Goal: Task Accomplishment & Management: Manage account settings

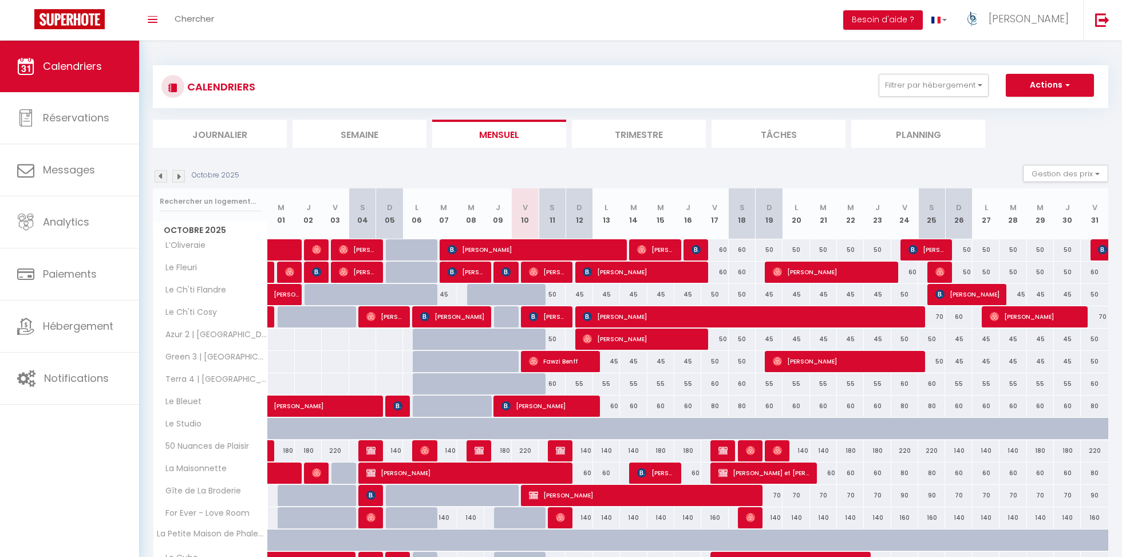
scroll to position [156, 0]
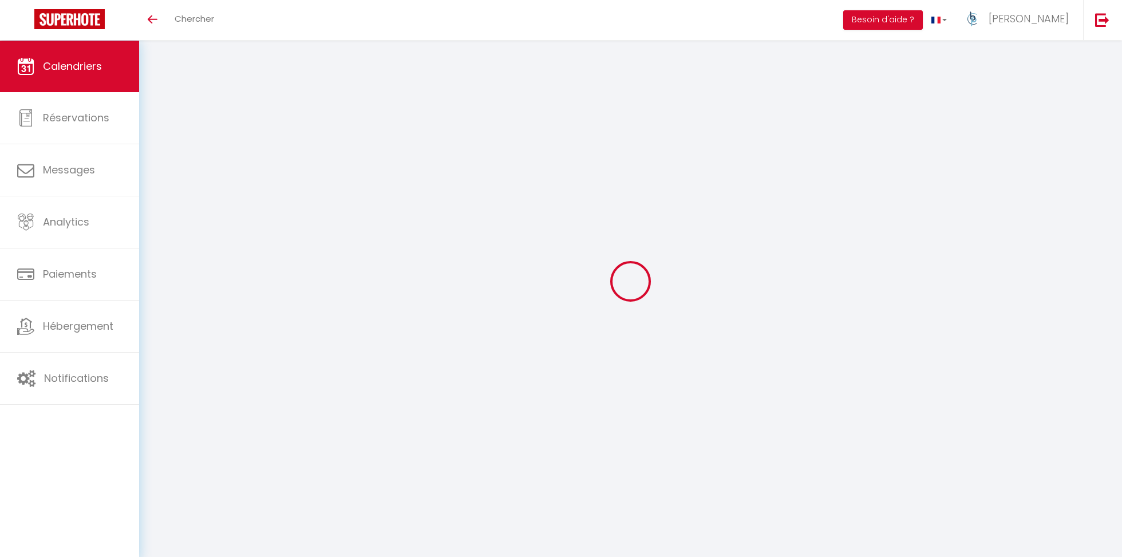
select select
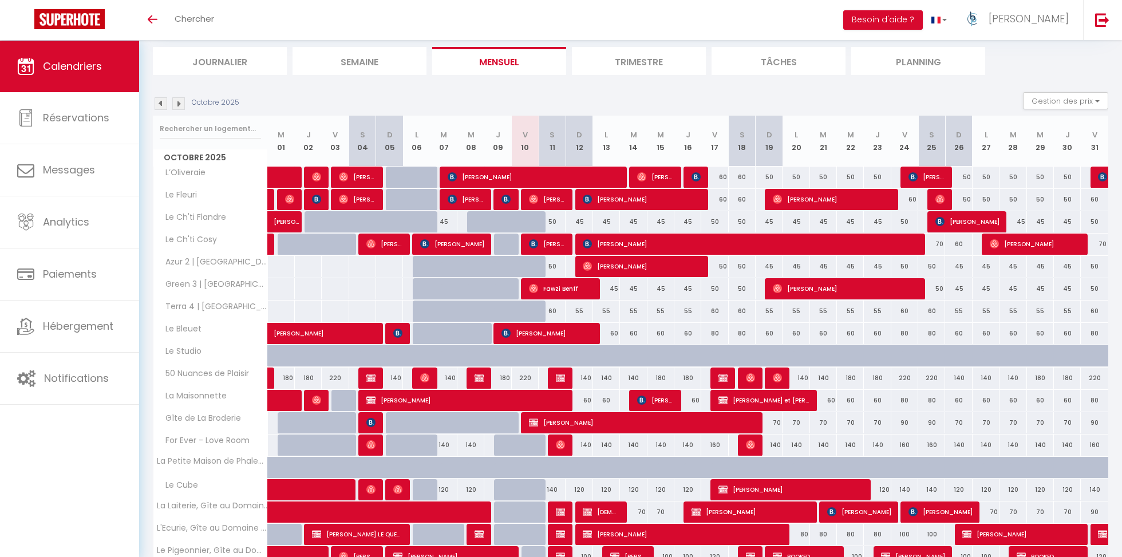
scroll to position [120, 0]
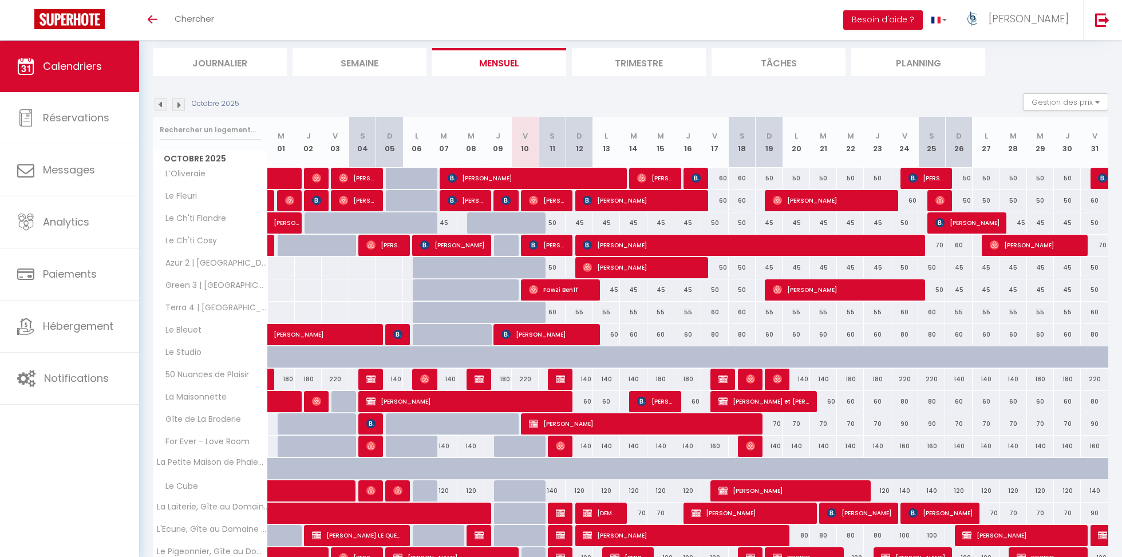
click at [555, 381] on div at bounding box center [561, 380] width 27 height 22
click at [559, 381] on img at bounding box center [560, 378] width 9 height 9
select select "KO"
select select "0"
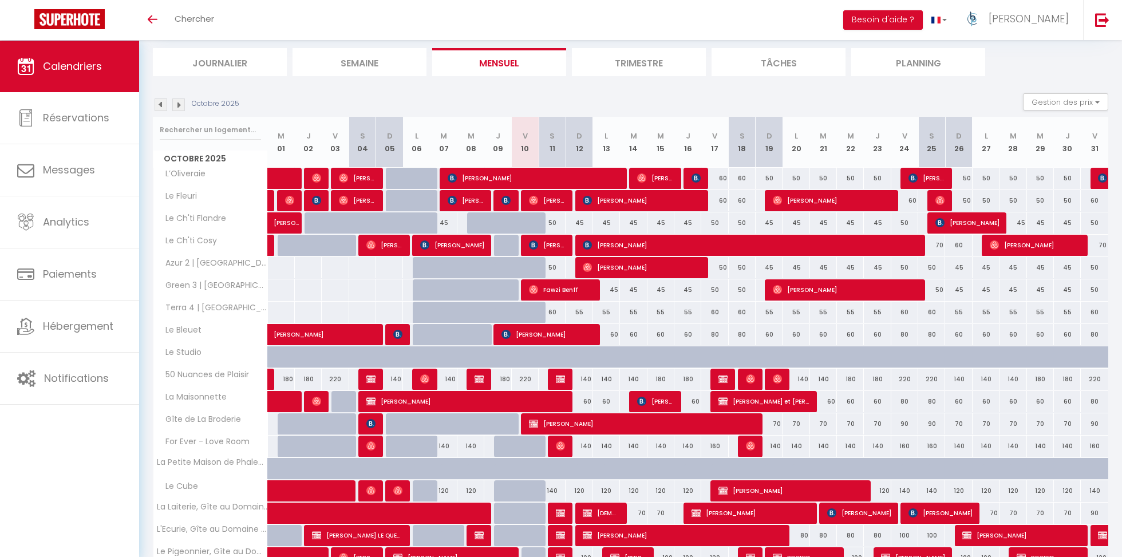
select select "0"
select select "1"
select select
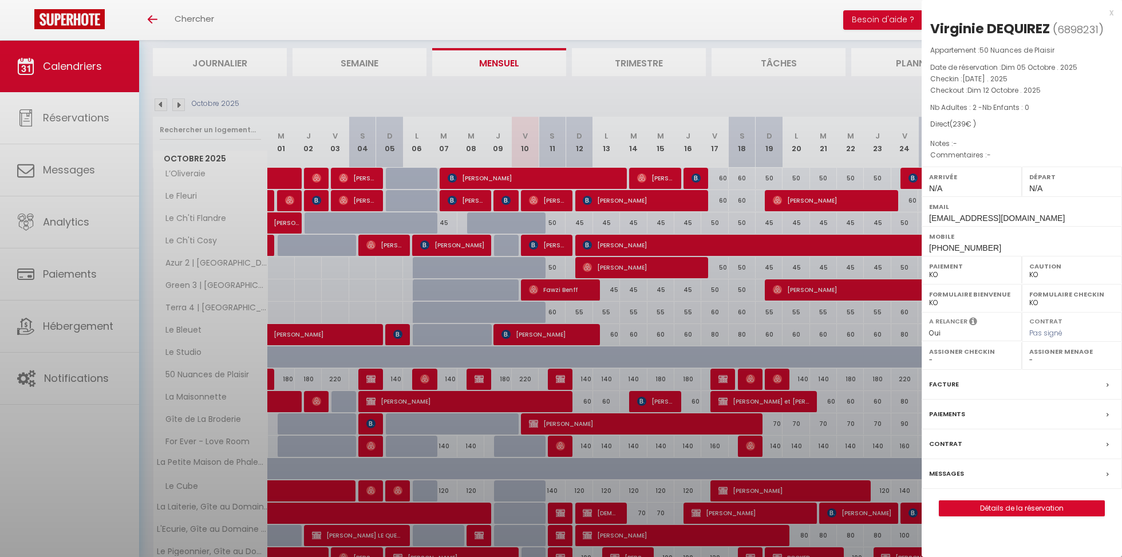
select select "36459"
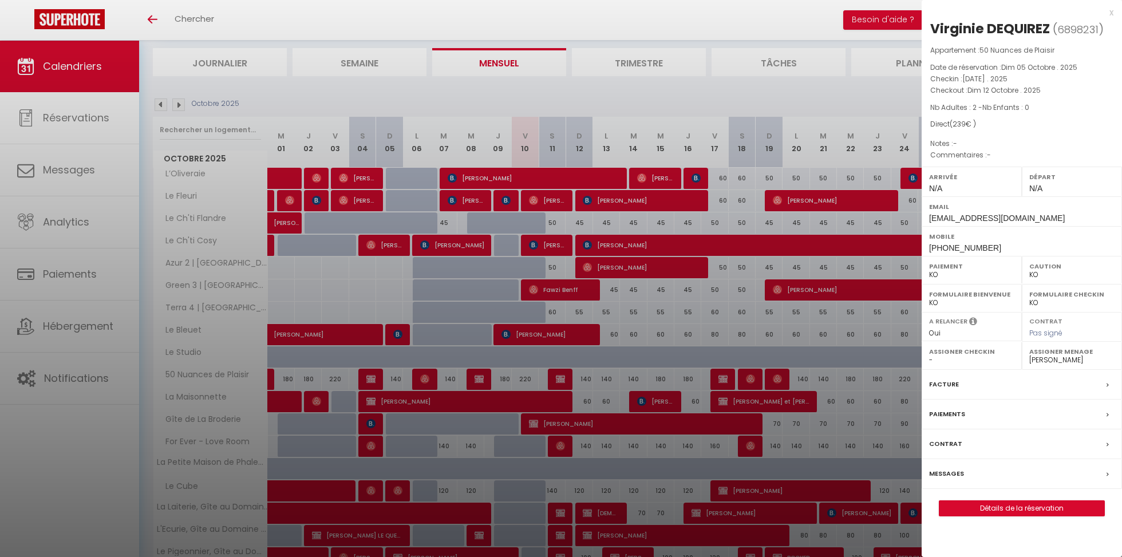
click at [1112, 15] on div "x" at bounding box center [1018, 13] width 192 height 14
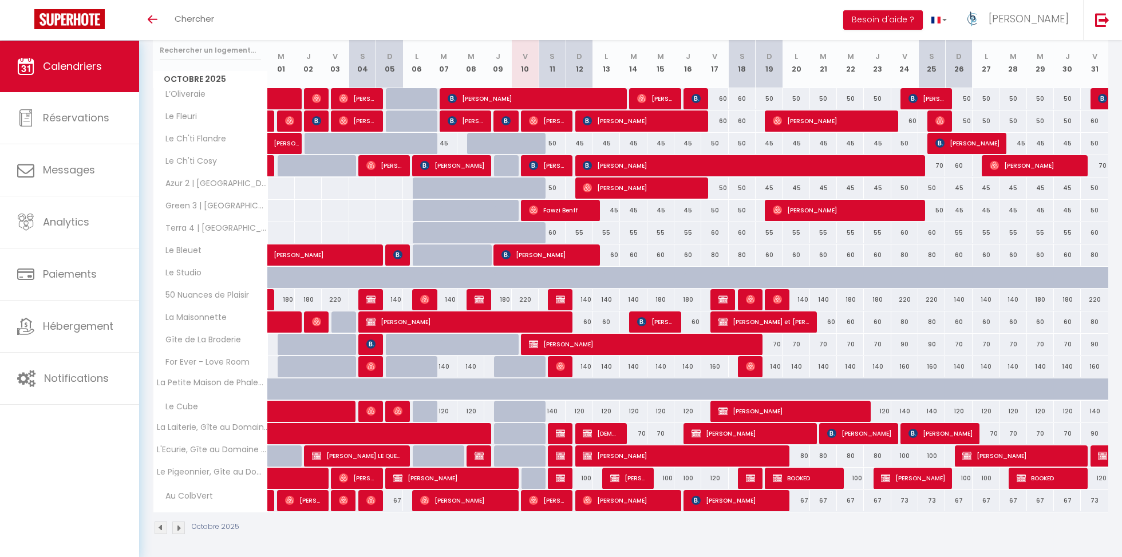
scroll to position [187, 0]
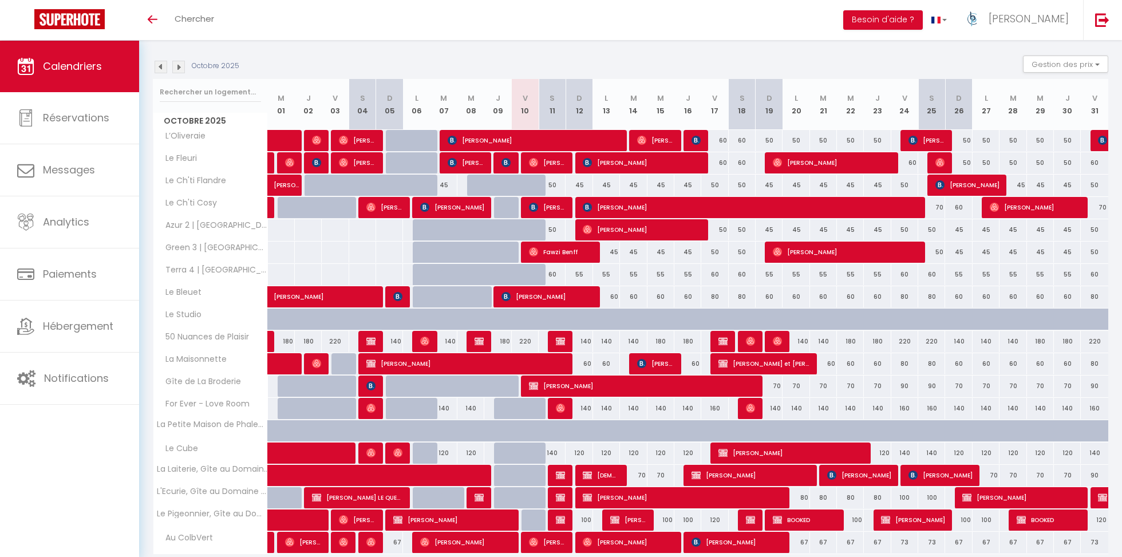
click at [160, 67] on img at bounding box center [161, 67] width 13 height 13
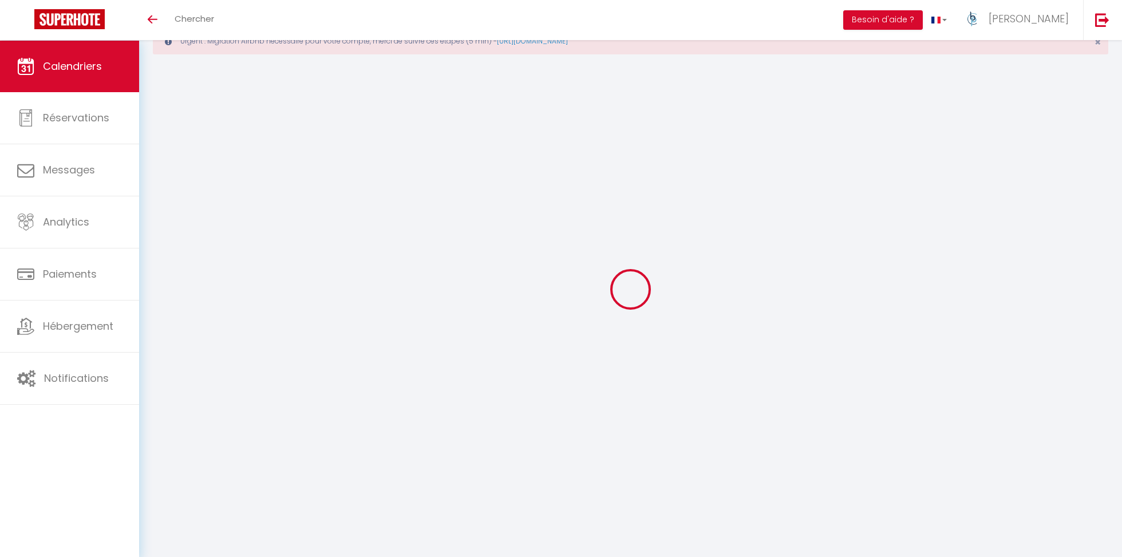
scroll to position [40, 0]
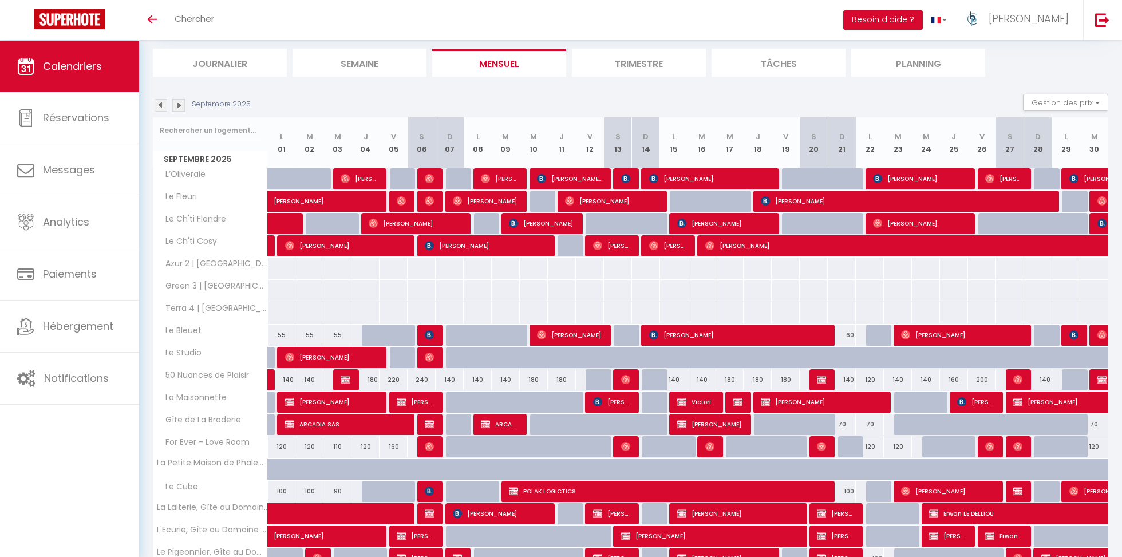
click at [163, 102] on img at bounding box center [161, 105] width 13 height 13
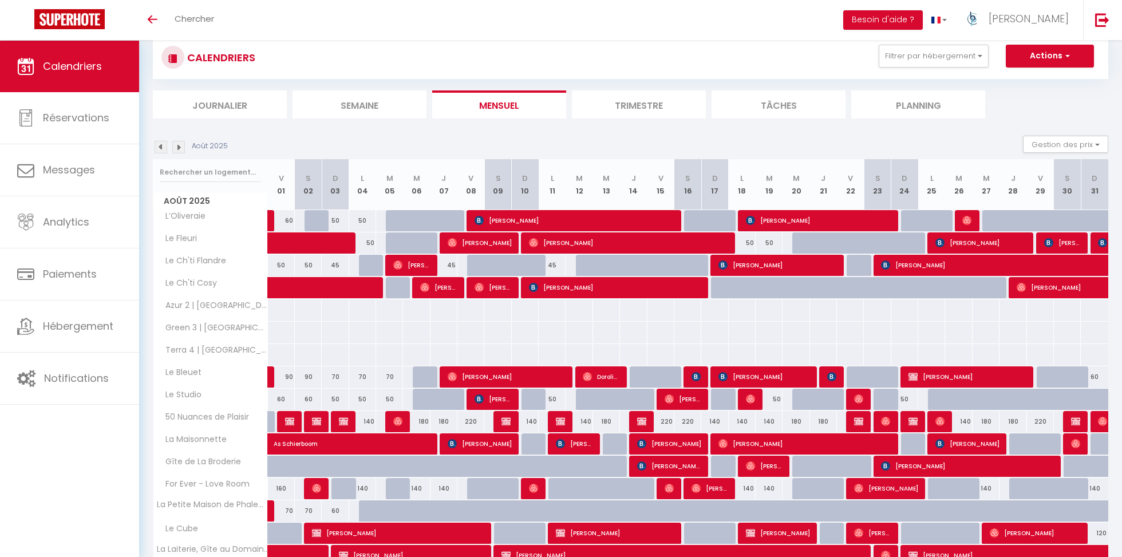
scroll to position [76, 0]
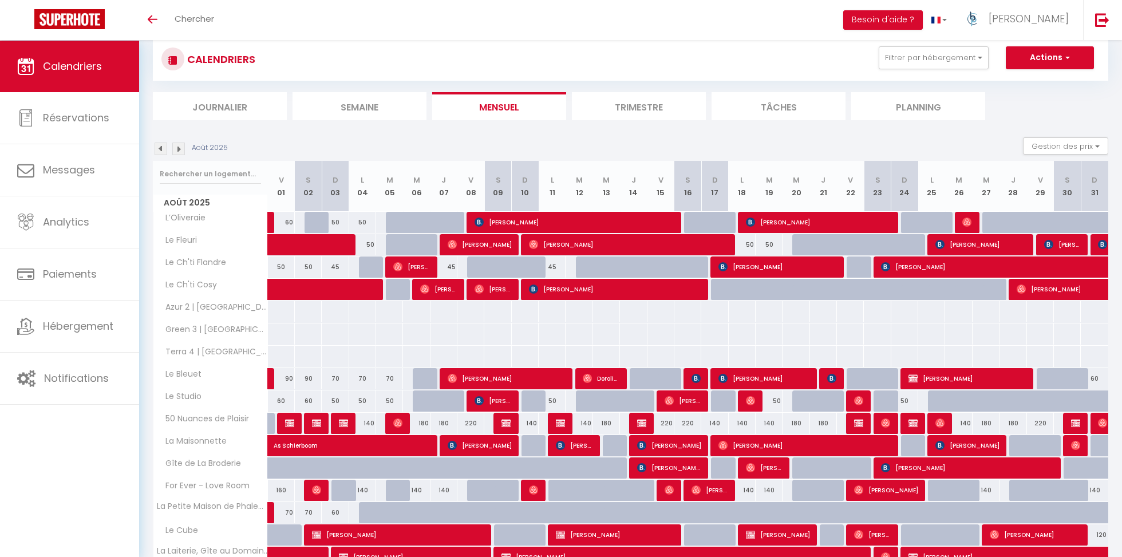
click at [164, 146] on img at bounding box center [161, 149] width 13 height 13
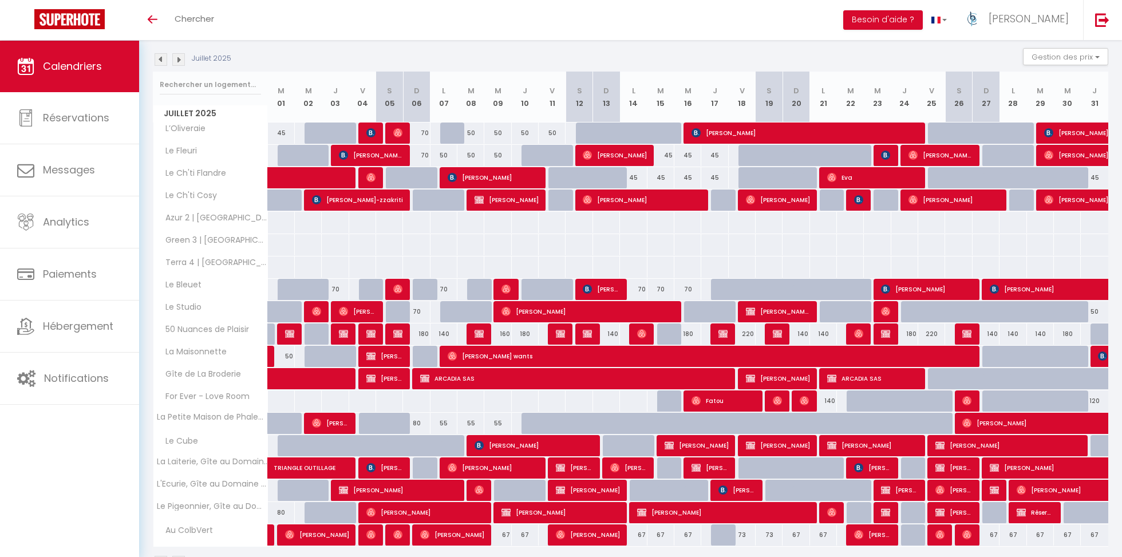
scroll to position [167, 0]
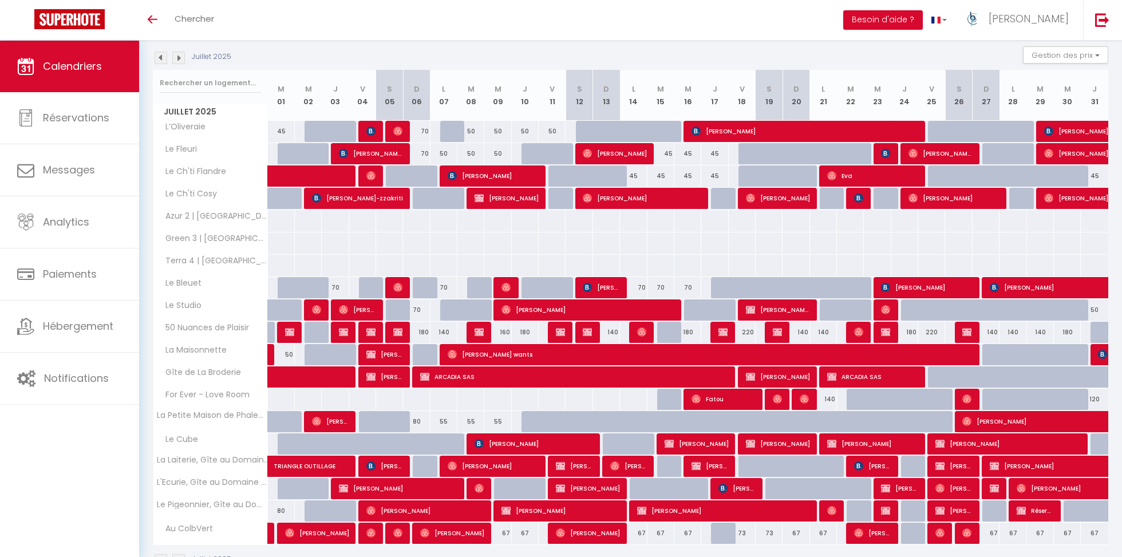
click at [179, 56] on img at bounding box center [178, 58] width 13 height 13
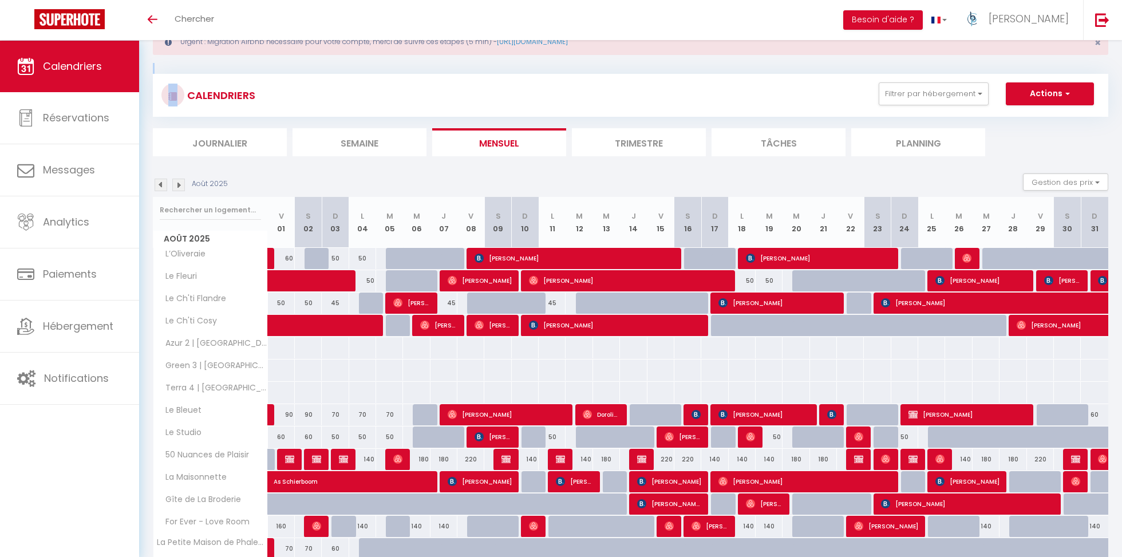
click at [179, 56] on div "Urgent : Migration Airbnb nécessaire pour votre compte, merci de suivre ces éta…" at bounding box center [630, 360] width 983 height 719
click at [181, 180] on img at bounding box center [178, 185] width 13 height 13
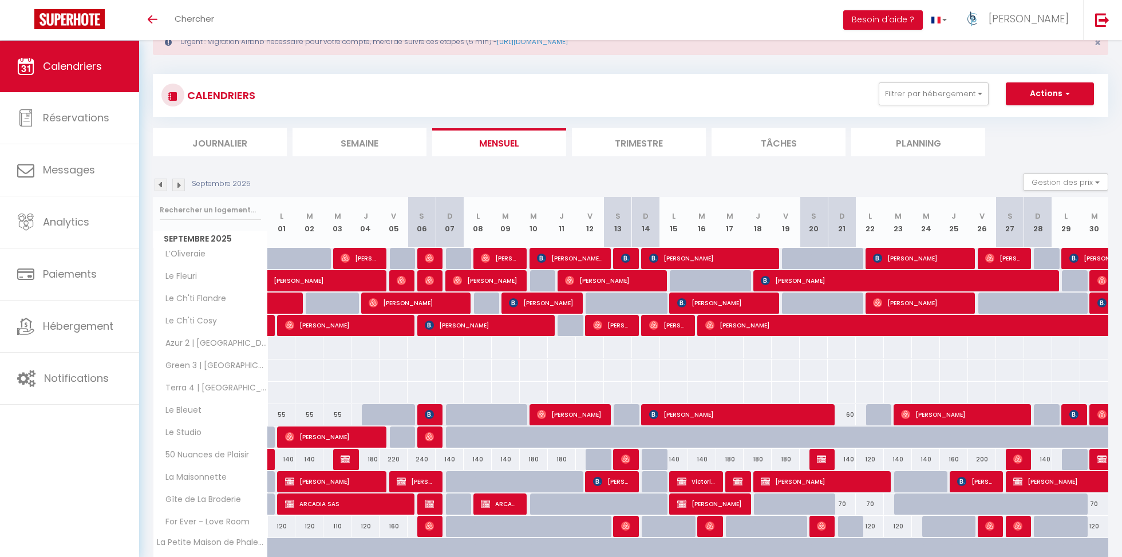
click at [181, 180] on img at bounding box center [178, 185] width 13 height 13
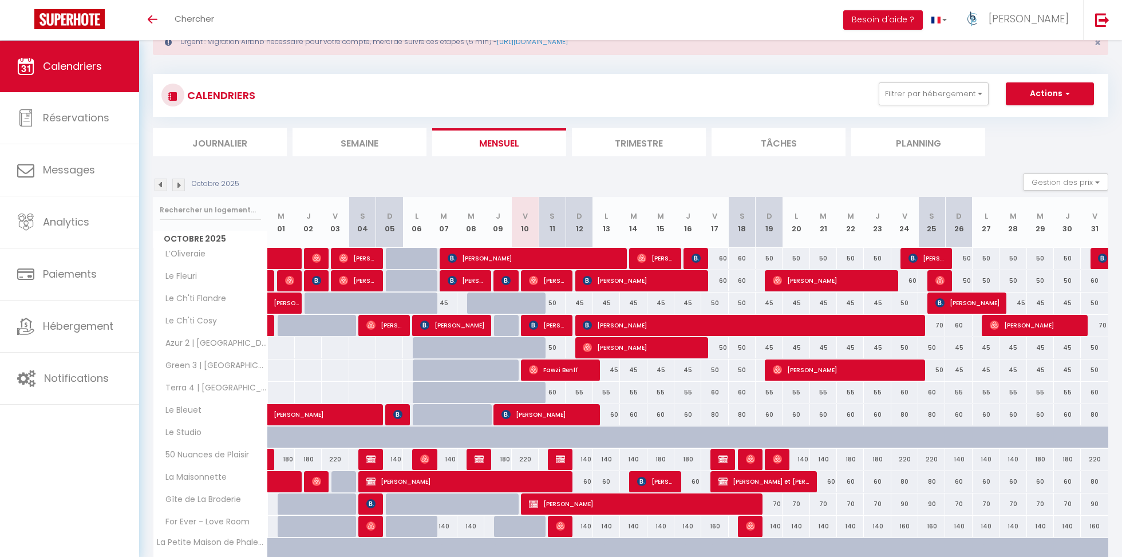
click at [181, 180] on img at bounding box center [178, 185] width 13 height 13
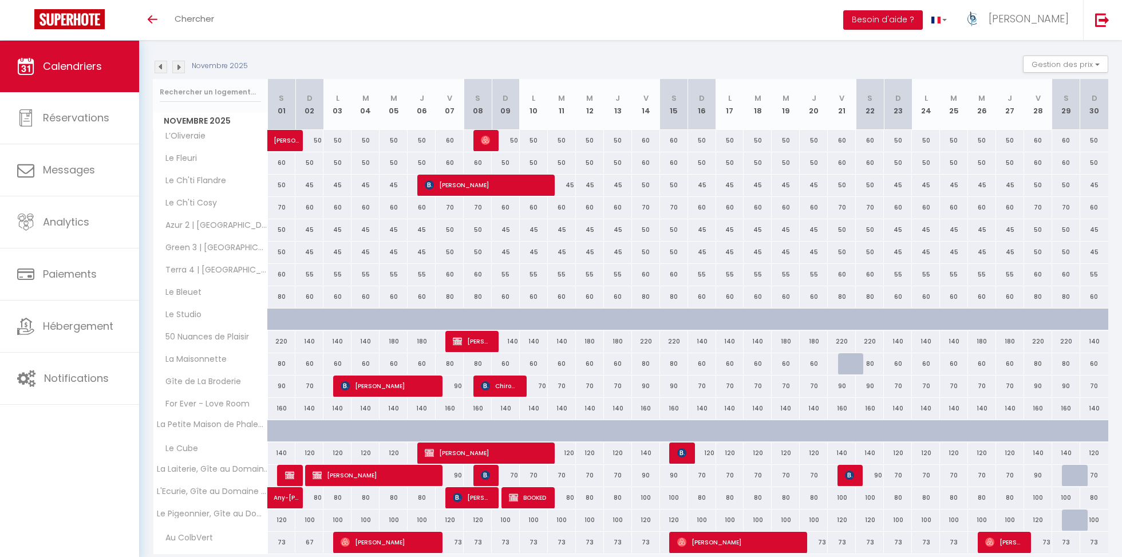
scroll to position [159, 0]
click at [182, 67] on img at bounding box center [178, 66] width 13 height 13
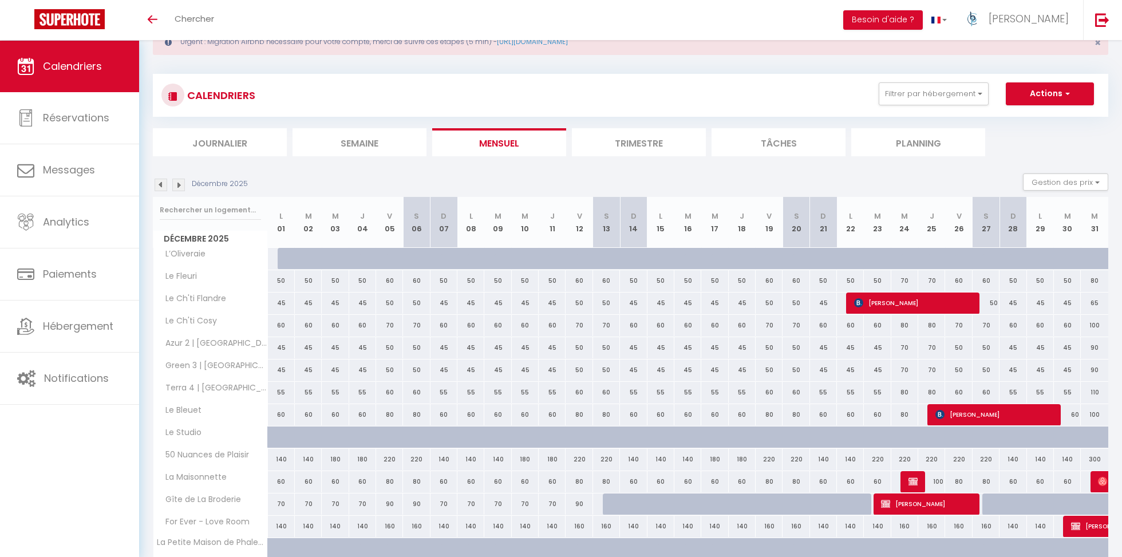
click at [280, 260] on div at bounding box center [291, 259] width 27 height 22
type input "50"
type input "Lun 01 Décembre 2025"
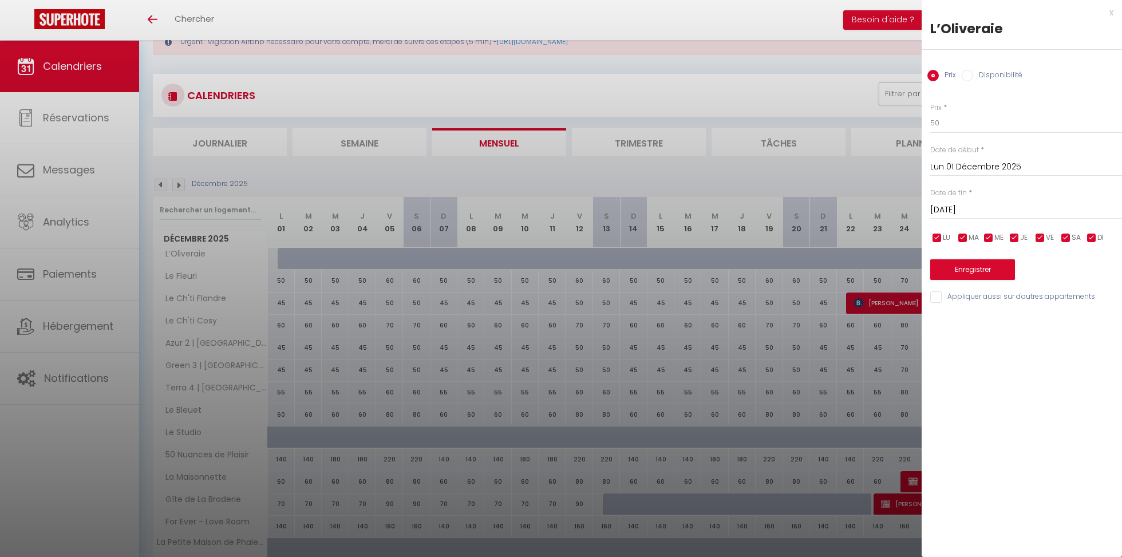
click at [959, 209] on input "Mar 02 Décembre 2025" at bounding box center [1026, 210] width 192 height 15
click at [1091, 236] on span ">" at bounding box center [1089, 229] width 25 height 23
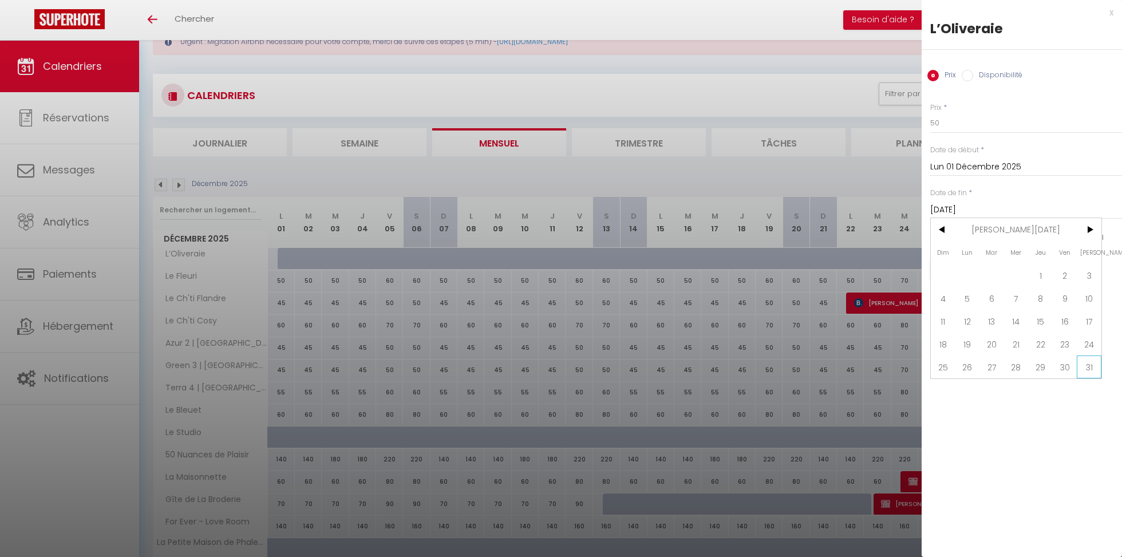
click at [1094, 366] on span "31" at bounding box center [1089, 366] width 25 height 23
type input "Sam 31 Janvier 2026"
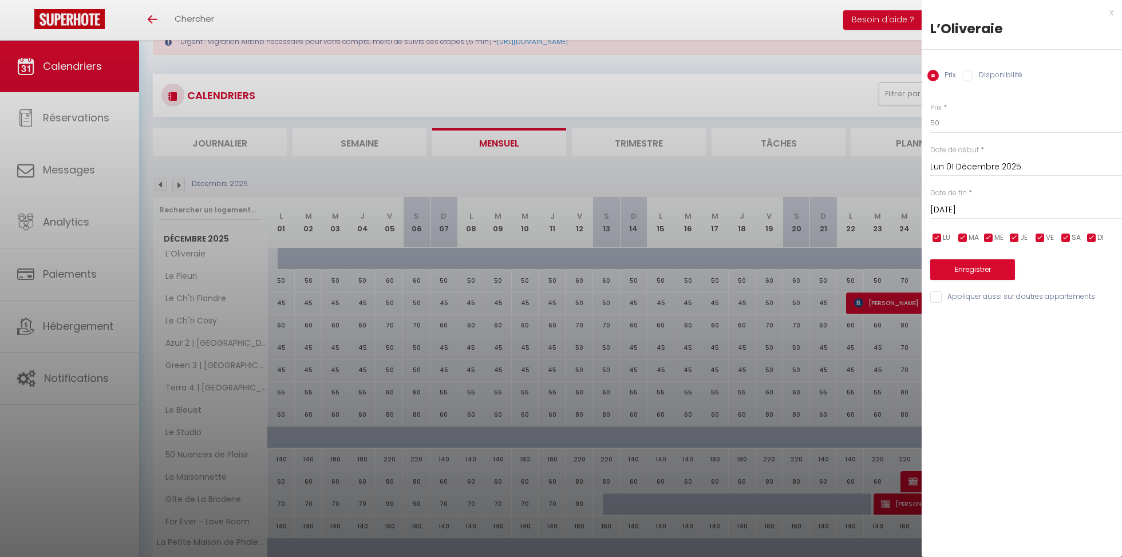
click at [978, 77] on label "Disponibilité" at bounding box center [997, 76] width 49 height 13
click at [973, 77] on input "Disponibilité" at bounding box center [967, 75] width 11 height 11
radio input "true"
radio input "false"
click at [964, 266] on button "Enregistrer" at bounding box center [972, 270] width 85 height 21
